Goal: Transaction & Acquisition: Purchase product/service

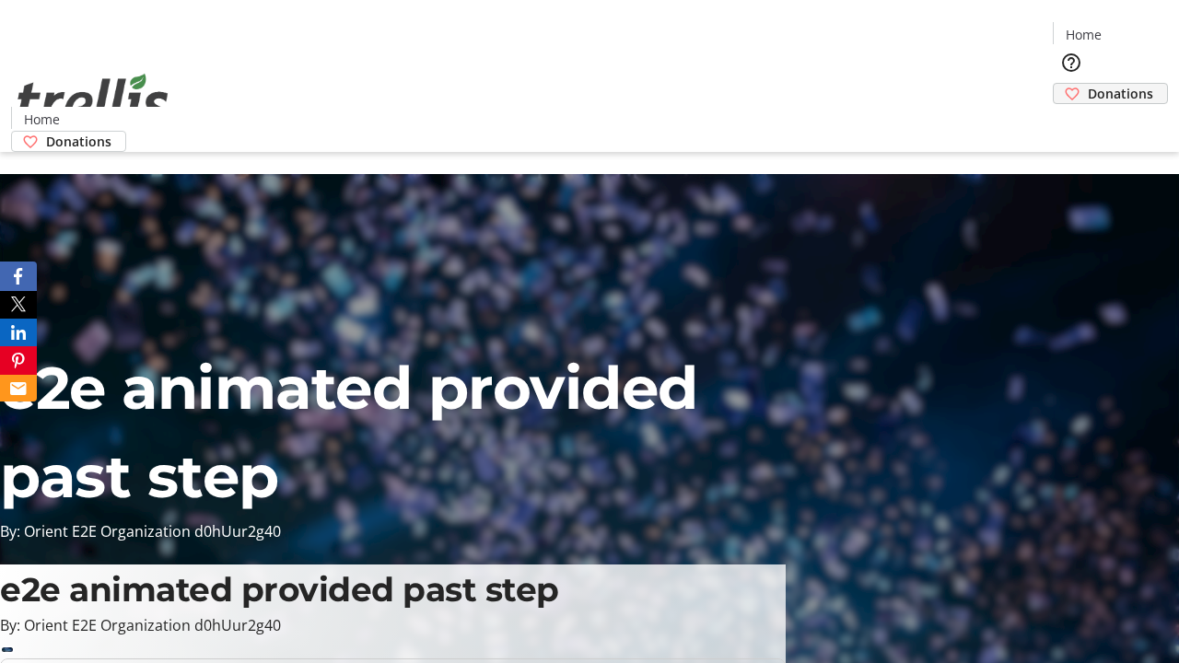
click at [1087, 84] on span "Donations" at bounding box center [1119, 93] width 65 height 19
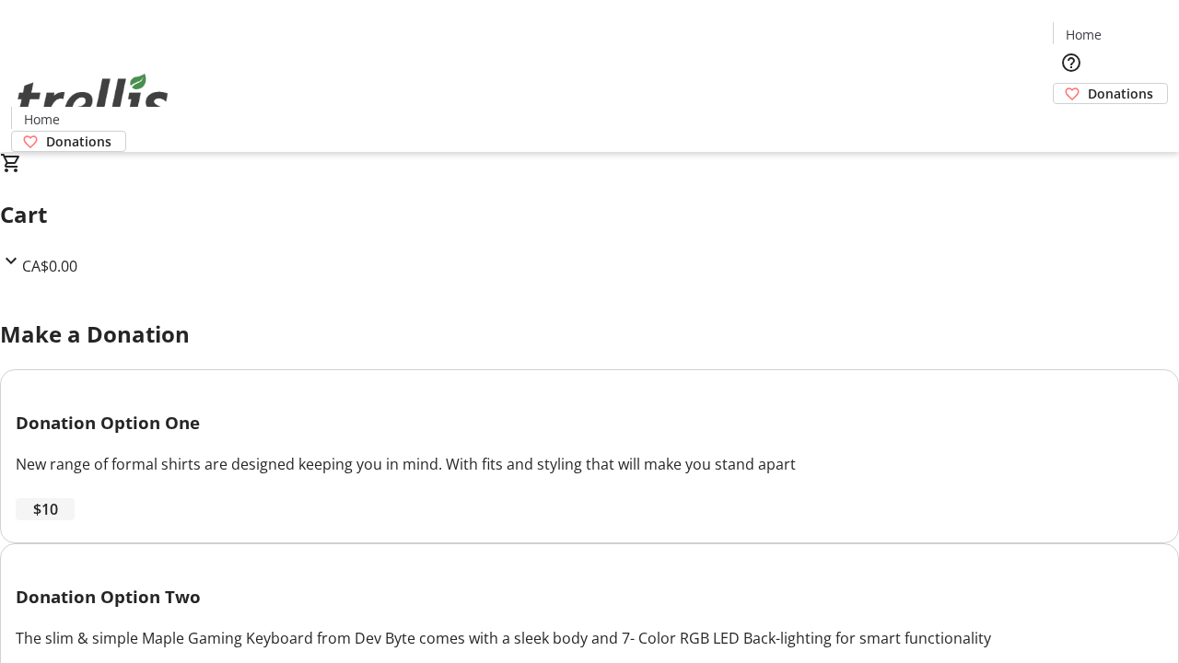
click at [58, 520] on span "$10" at bounding box center [45, 509] width 25 height 22
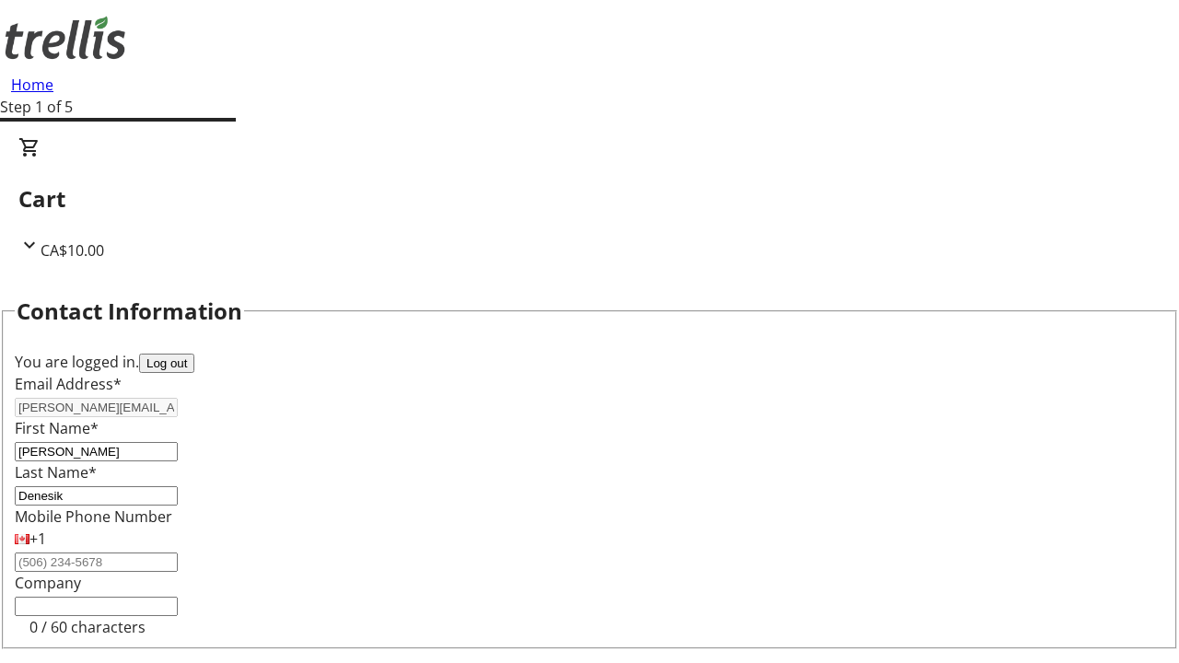
select select "CA"
type input "[STREET_ADDRESS][PERSON_NAME]"
type input "Kelowna"
select select "BC"
type input "Kelowna"
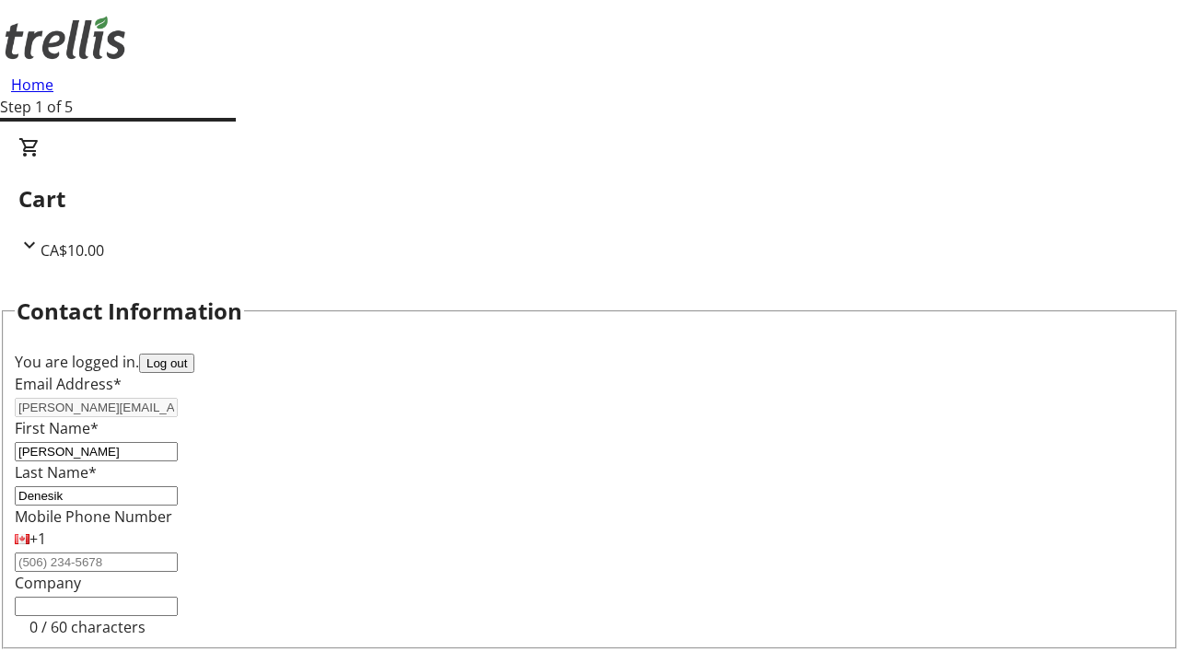
type input "V1Y 0C2"
